Goal: Task Accomplishment & Management: Complete application form

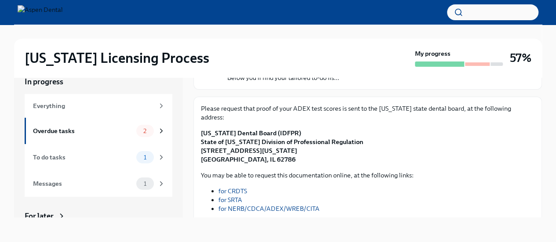
scroll to position [48, 0]
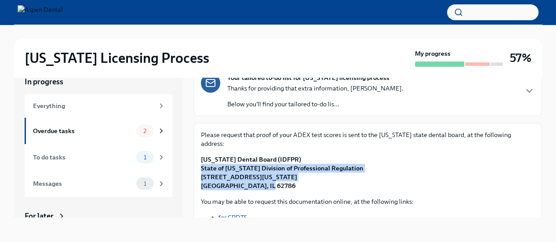
drag, startPoint x: 266, startPoint y: 177, endPoint x: 199, endPoint y: 158, distance: 69.4
click at [199, 158] on div "Please request that proof of your ADEX test scores is sent to the [US_STATE] st…" at bounding box center [368, 222] width 349 height 198
copy strong "State of [US_STATE] Division of Professional Regulation [STREET_ADDRESS][US_STA…"
click at [340, 170] on p "[US_STATE] Dental Board (IDFPR) State of [US_STATE] Division of Professional Re…" at bounding box center [368, 172] width 334 height 35
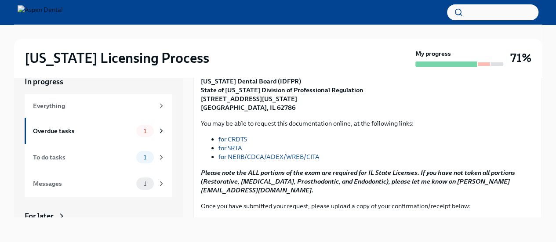
scroll to position [170, 0]
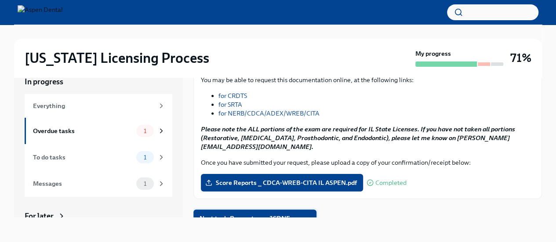
click at [279, 214] on span "Next task : Request your JCDNE scores" at bounding box center [255, 218] width 111 height 9
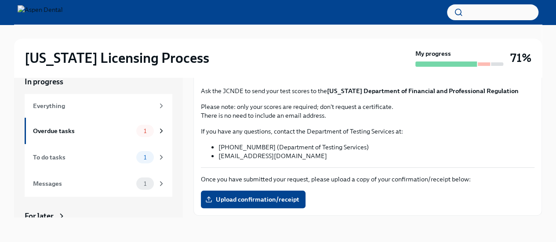
scroll to position [143, 0]
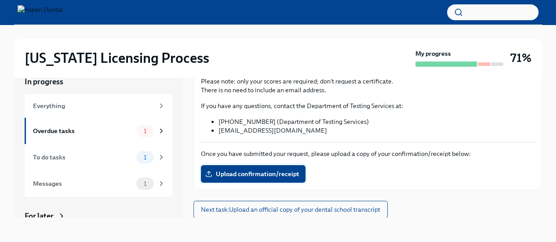
click at [274, 173] on span "Upload confirmation/receipt" at bounding box center [253, 174] width 92 height 9
click at [0, 0] on input "Upload confirmation/receipt" at bounding box center [0, 0] width 0 height 0
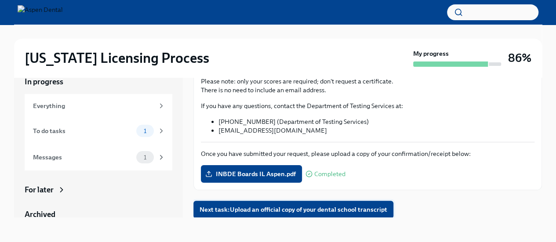
click at [339, 213] on span "Next task : Upload an official copy of your dental school transcript" at bounding box center [294, 209] width 188 height 9
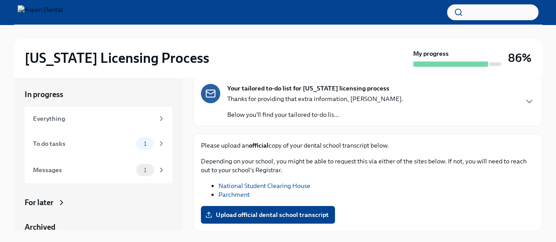
scroll to position [3, 0]
click at [236, 193] on link "Parchment" at bounding box center [234, 194] width 31 height 8
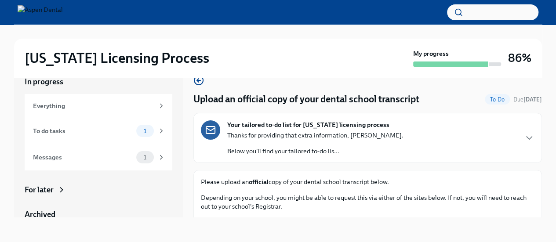
scroll to position [51, 0]
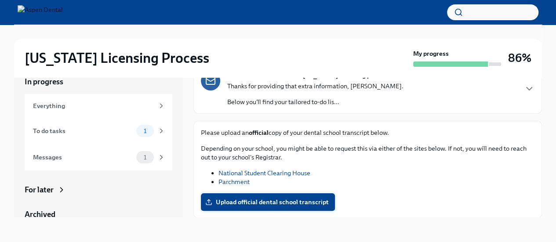
click at [299, 203] on span "Upload official dental school transcript" at bounding box center [268, 202] width 122 height 9
click at [0, 0] on input "Upload official dental school transcript" at bounding box center [0, 0] width 0 height 0
click at [313, 199] on span "Parchment Tufts Transcript Request.pdf" at bounding box center [270, 202] width 126 height 9
click at [0, 0] on input "Parchment Tufts Transcript Request.pdf" at bounding box center [0, 0] width 0 height 0
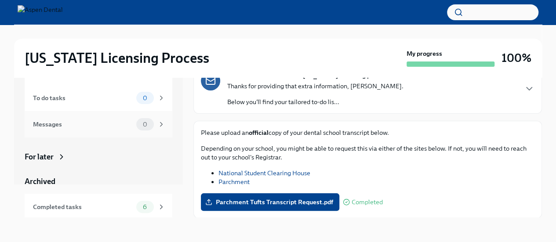
scroll to position [0, 0]
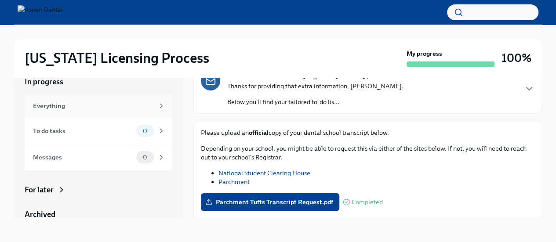
click at [53, 100] on div "Everything" at bounding box center [99, 106] width 148 height 24
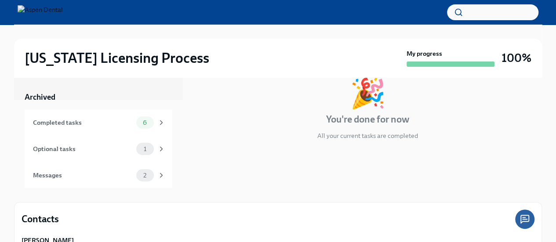
scroll to position [45, 0]
click at [157, 173] on icon at bounding box center [161, 175] width 8 height 8
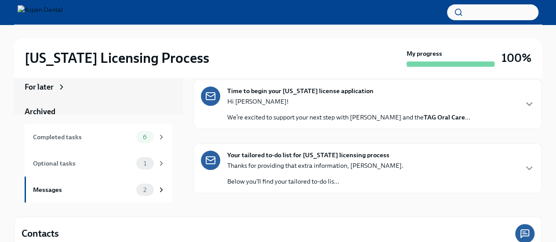
scroll to position [22, 0]
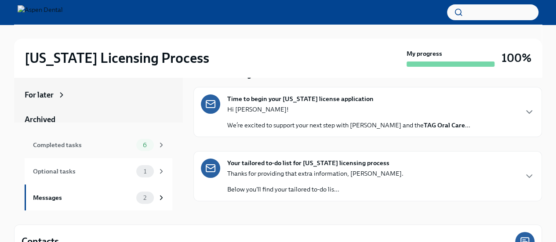
click at [157, 142] on icon at bounding box center [161, 145] width 8 height 8
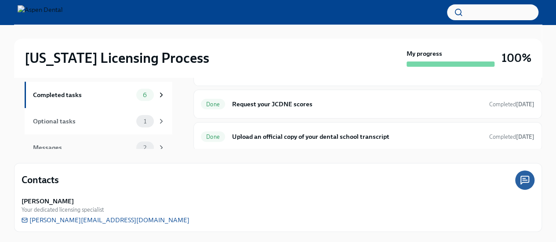
scroll to position [77, 0]
click at [120, 126] on div "Optional tasks 1" at bounding box center [99, 120] width 132 height 12
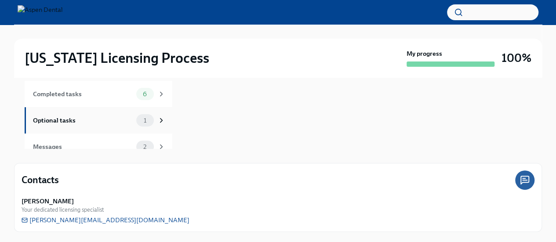
click at [98, 127] on div "Optional tasks 1" at bounding box center [99, 120] width 148 height 26
click at [140, 121] on span "1" at bounding box center [145, 120] width 13 height 7
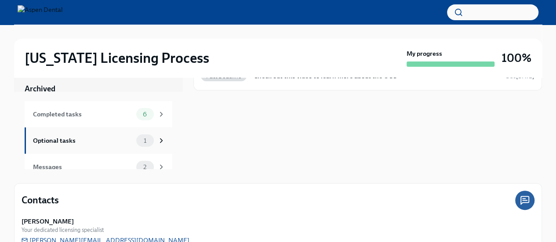
scroll to position [88, 0]
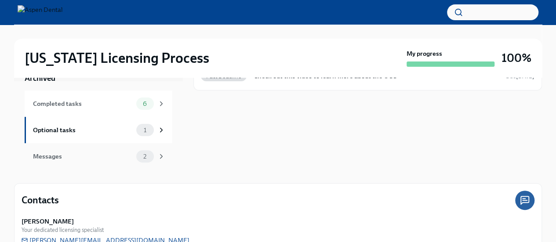
click at [138, 153] on span "2" at bounding box center [145, 156] width 14 height 7
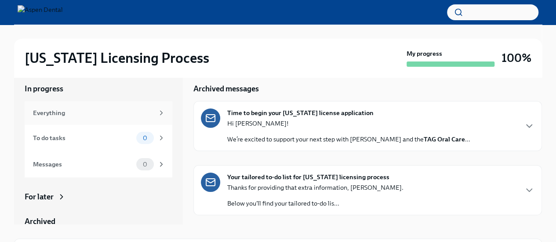
click at [115, 115] on div "Everything" at bounding box center [93, 113] width 121 height 10
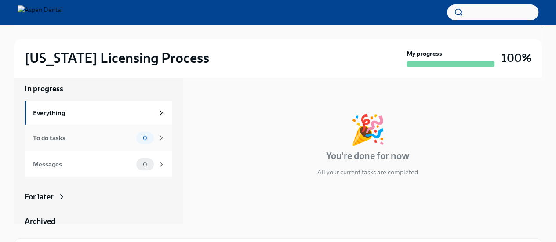
click at [87, 139] on div "To do tasks" at bounding box center [83, 138] width 100 height 10
click at [110, 108] on div "Everything" at bounding box center [93, 113] width 121 height 10
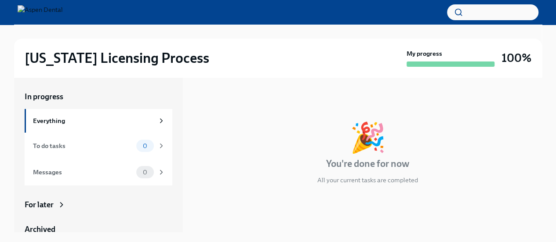
scroll to position [88, 0]
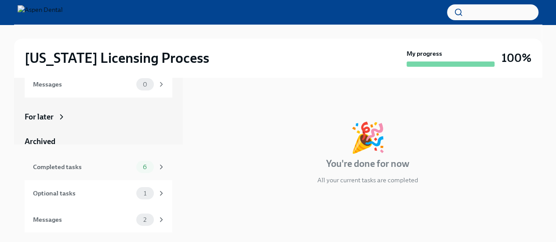
click at [84, 168] on div "Completed tasks" at bounding box center [83, 167] width 100 height 10
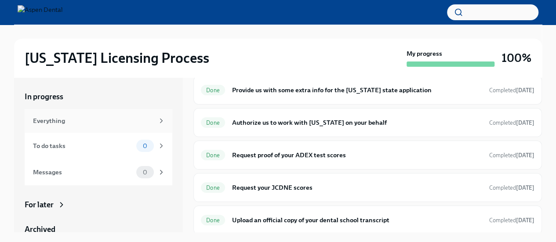
click at [131, 117] on div "Everything" at bounding box center [93, 121] width 121 height 10
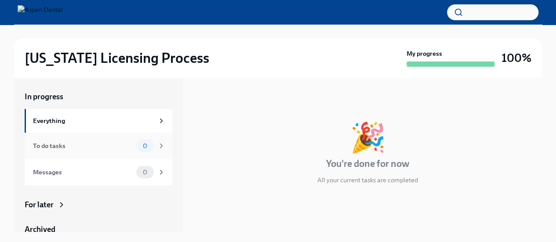
click at [115, 152] on div "To do tasks 0" at bounding box center [99, 146] width 132 height 12
click at [102, 165] on div "Messages 0" at bounding box center [99, 172] width 148 height 26
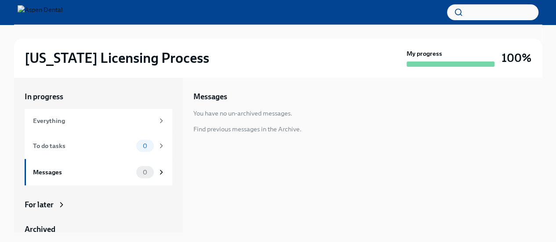
click at [67, 4] on div at bounding box center [278, 12] width 556 height 25
click at [54, 13] on img at bounding box center [40, 12] width 45 height 14
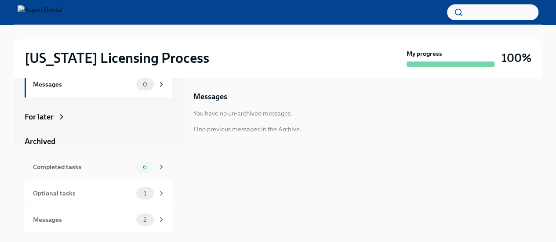
click at [72, 164] on div "Completed tasks" at bounding box center [83, 167] width 100 height 10
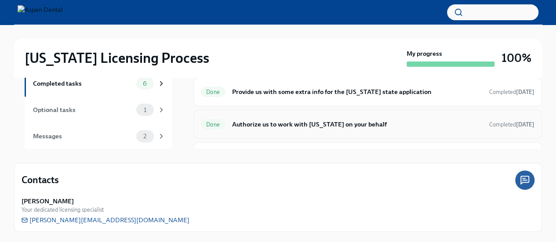
scroll to position [85, 0]
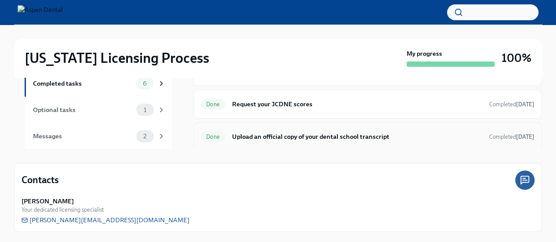
click at [333, 136] on h6 "Upload an official copy of your dental school transcript" at bounding box center [357, 137] width 250 height 10
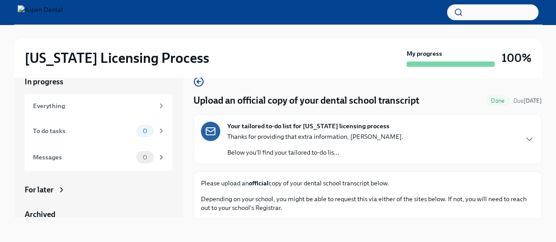
scroll to position [51, 0]
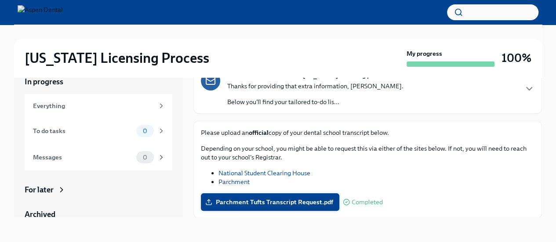
click at [280, 205] on span "Parchment Tufts Transcript Request.pdf" at bounding box center [270, 202] width 126 height 9
click at [0, 0] on input "Parchment Tufts Transcript Request.pdf" at bounding box center [0, 0] width 0 height 0
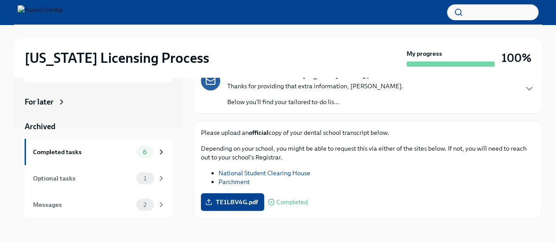
scroll to position [0, 0]
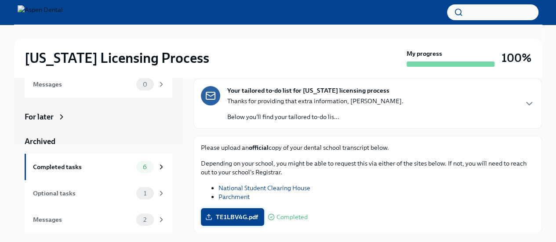
click at [232, 216] on span "TE1LBV4G.pdf" at bounding box center [232, 217] width 51 height 9
click at [0, 0] on input "TE1LBV4G.pdf" at bounding box center [0, 0] width 0 height 0
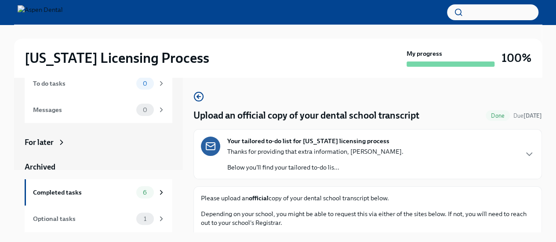
scroll to position [61, 0]
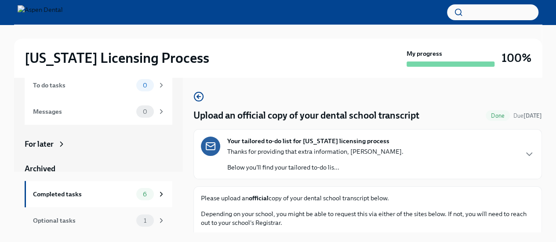
click at [67, 224] on div "Optional tasks" at bounding box center [83, 221] width 100 height 10
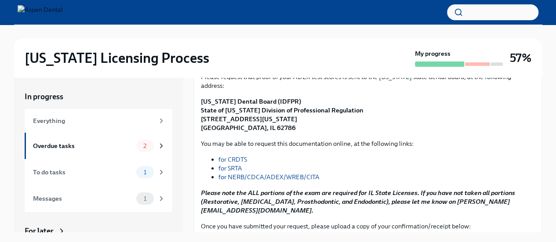
scroll to position [170, 0]
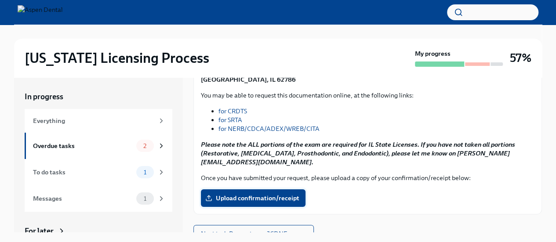
click at [253, 194] on span "Upload confirmation/receipt" at bounding box center [253, 198] width 92 height 9
click at [0, 0] on input "Upload confirmation/receipt" at bounding box center [0, 0] width 0 height 0
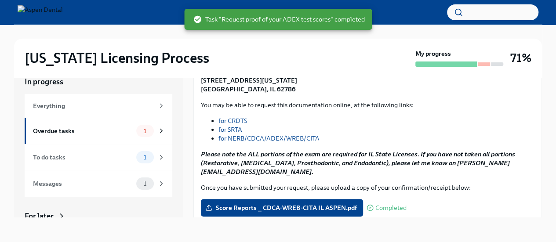
scroll to position [170, 0]
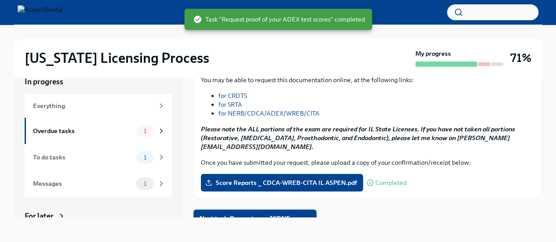
click at [262, 214] on span "Next task : Request your JCDNE scores" at bounding box center [255, 218] width 111 height 9
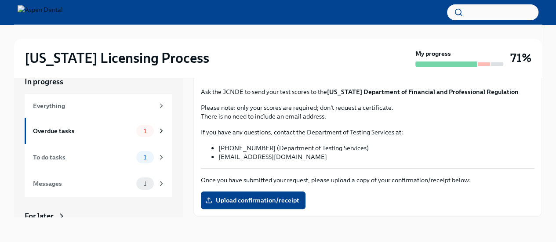
scroll to position [113, 0]
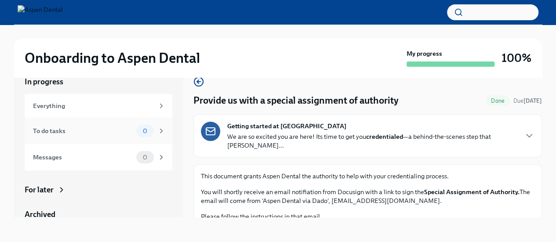
scroll to position [62, 0]
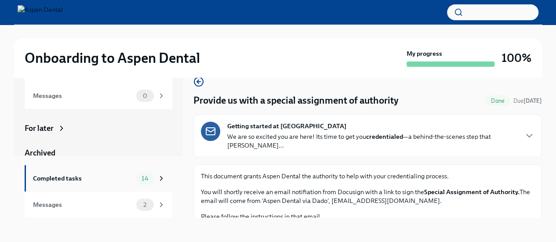
click at [104, 172] on div "Completed tasks 14" at bounding box center [99, 178] width 132 height 12
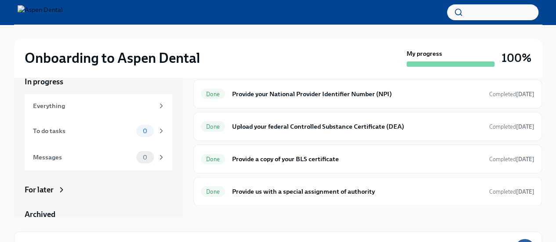
scroll to position [311, 0]
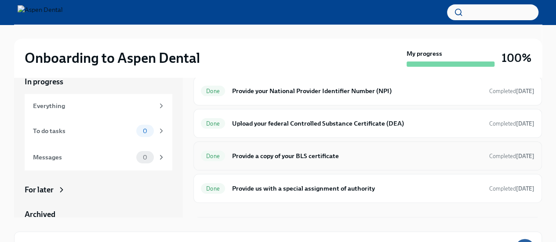
click at [311, 149] on div "Done Provide a copy of your BLS certificate Completed Jul 26th" at bounding box center [368, 156] width 334 height 14
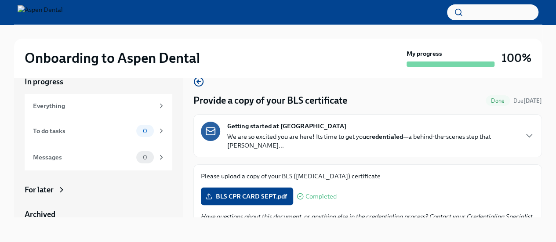
scroll to position [10, 0]
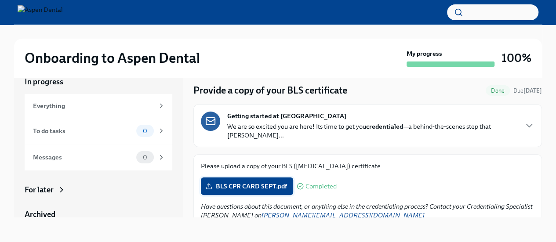
click at [235, 182] on span "BLS CPR CARD SEPT.pdf" at bounding box center [247, 186] width 80 height 9
click at [0, 0] on input "BLS CPR CARD SEPT.pdf" at bounding box center [0, 0] width 0 height 0
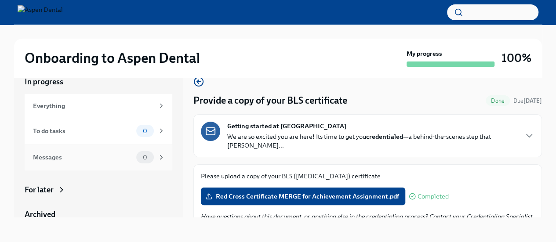
scroll to position [0, 0]
